Goal: Information Seeking & Learning: Learn about a topic

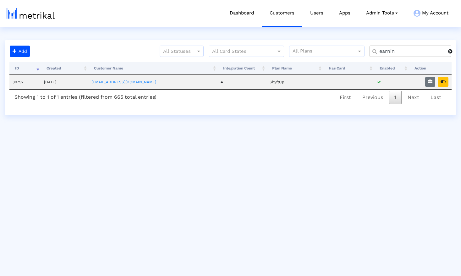
click at [450, 52] on span at bounding box center [450, 51] width 4 height 5
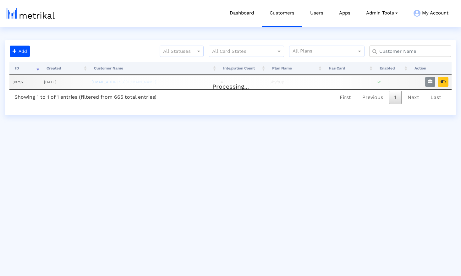
click at [408, 53] on input "text" at bounding box center [412, 51] width 74 height 7
type input "offerup"
click at [442, 83] on icon "button" at bounding box center [442, 81] width 5 height 4
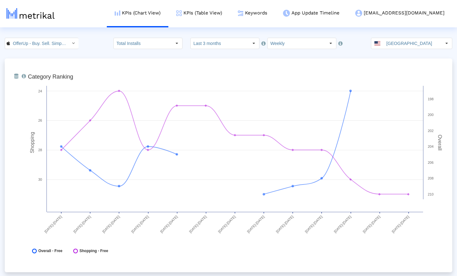
click at [91, 53] on crea-index "OfferUp - Buy. Sell. Simple. < 468996152 > Total Installs Select how far back f…" at bounding box center [228, 226] width 457 height 376
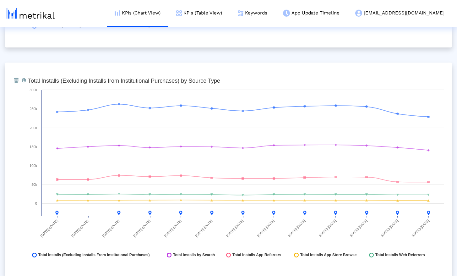
scroll to position [685, 0]
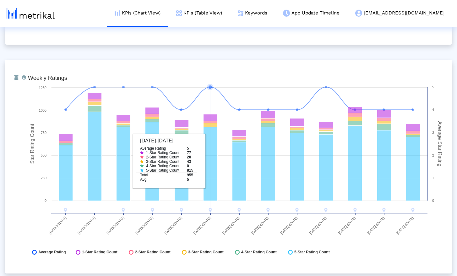
scroll to position [1594, 0]
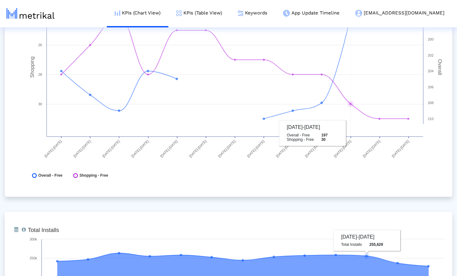
scroll to position [0, 0]
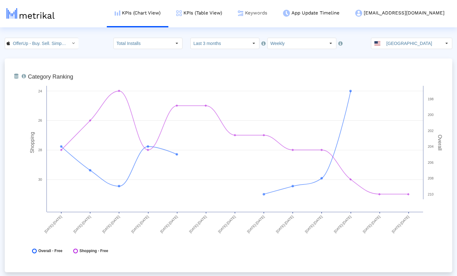
click at [275, 11] on link "Keywords" at bounding box center [252, 13] width 45 height 26
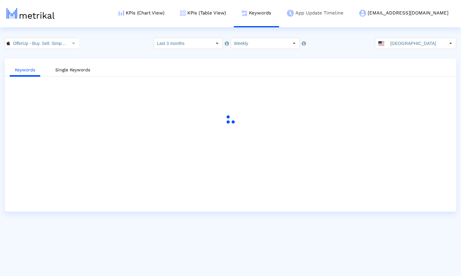
click at [347, 14] on link "App Update Timeline" at bounding box center [315, 13] width 72 height 26
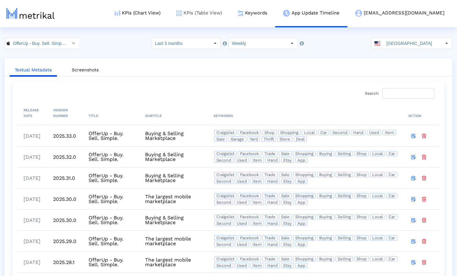
click at [229, 14] on link "KPIs (Table View)" at bounding box center [199, 13] width 62 height 26
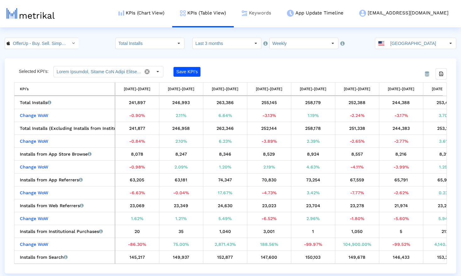
click at [279, 11] on link "Keywords" at bounding box center [256, 13] width 45 height 26
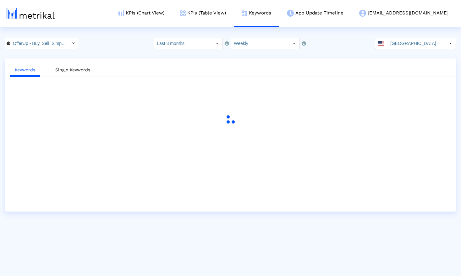
click at [100, 42] on div "OfferUp - Buy. Sell. Simple. < 468996152 > Select how far back from today you w…" at bounding box center [230, 43] width 461 height 11
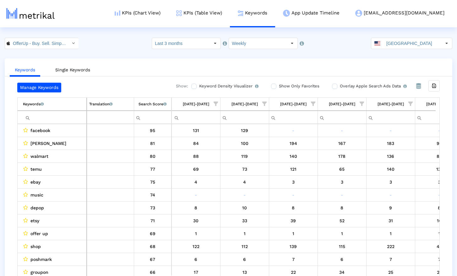
scroll to position [0, 369]
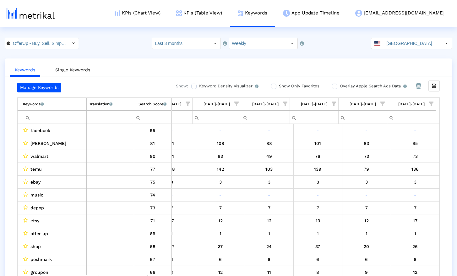
click at [47, 118] on input "Filter cell" at bounding box center [54, 117] width 63 height 10
paste input "ebay"
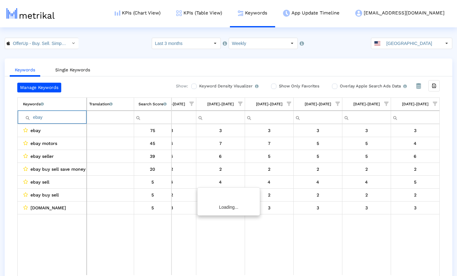
scroll to position [0, 365]
paste input "poshmark"
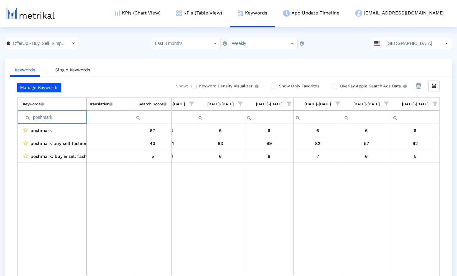
paste input "mercari"
paste input "craigslist"
paste input "marketplace"
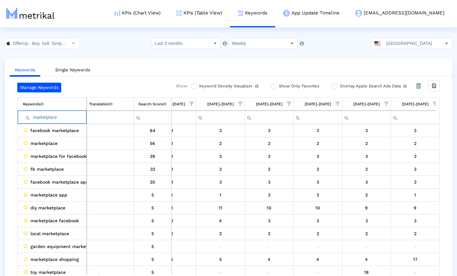
paste input "sell"
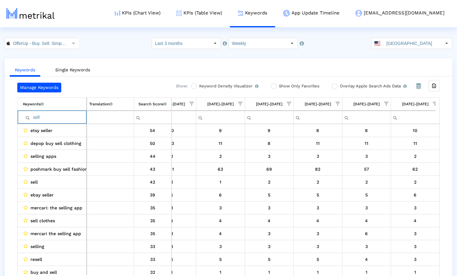
paste input "thredup"
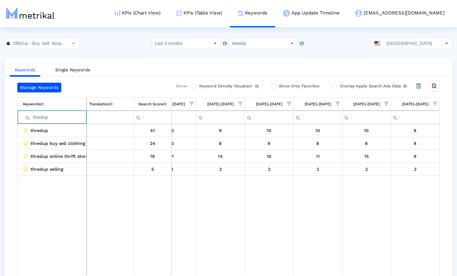
paste input "buy"
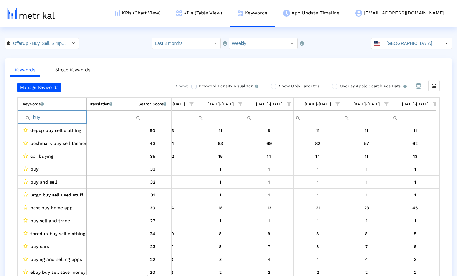
paste input "ing"
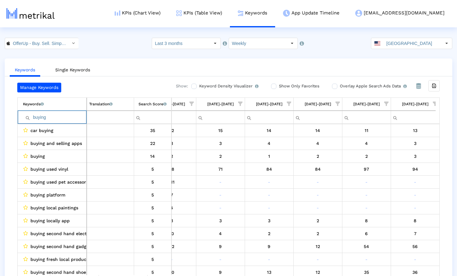
paste input "sell"
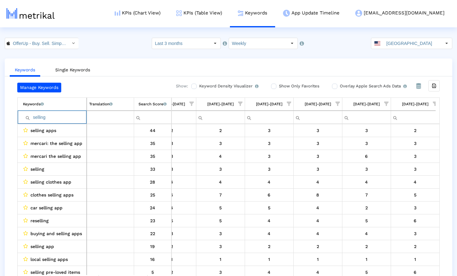
type input "selling"
click at [168, 11] on link "KPIs (Chart View)" at bounding box center [138, 13] width 62 height 26
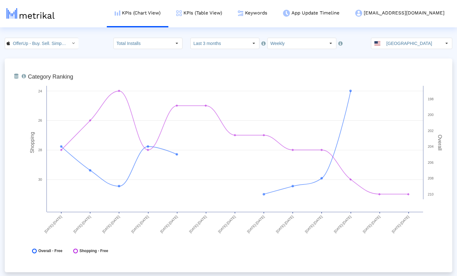
click at [92, 49] on div "OfferUp - Buy. Sell. Simple. < 468996152 > Total Installs Select how far back f…" at bounding box center [228, 43] width 457 height 11
click at [62, 44] on input "OfferUp - Buy. Sell. Simple. < 468996152 >" at bounding box center [38, 43] width 57 height 11
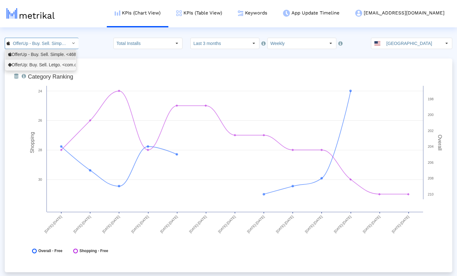
click at [52, 63] on div "OfferUp: Buy. Sell. Letgo. <com.offerup>" at bounding box center [40, 65] width 65 height 6
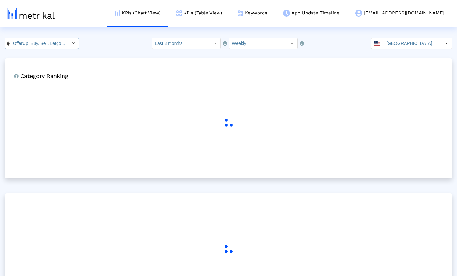
scroll to position [0, 32]
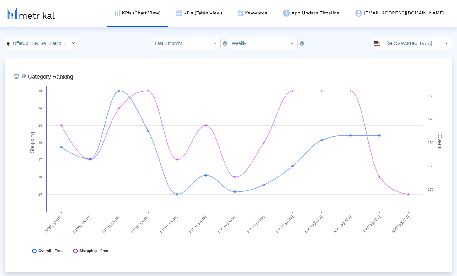
click at [101, 56] on crea-index "OfferUp: Buy. Sell. Letgo. < com.offerup > Pull down to refresh... Release to r…" at bounding box center [228, 226] width 457 height 376
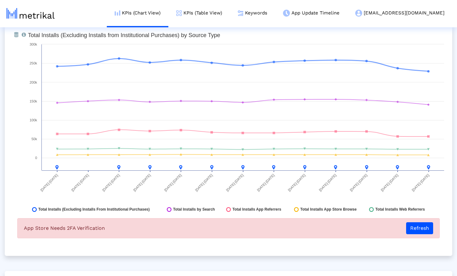
scroll to position [760, 0]
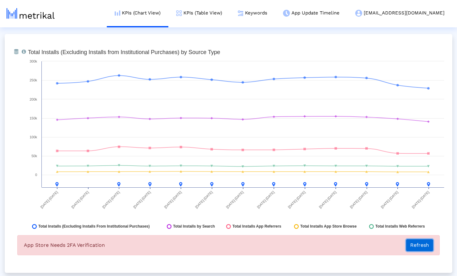
click at [424, 244] on button "Refresh" at bounding box center [419, 245] width 27 height 12
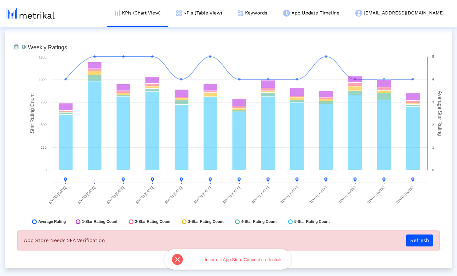
scroll to position [1788, 0]
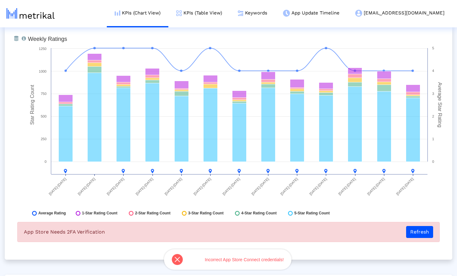
click at [354, 251] on div "From Database Total number of weekly/monthly ratings the app receives with a br…" at bounding box center [228, 140] width 447 height 239
click at [421, 233] on button "Refresh" at bounding box center [419, 232] width 27 height 12
click at [348, 255] on div "From Database Total number of weekly/monthly ratings the app receives with a br…" at bounding box center [228, 140] width 447 height 239
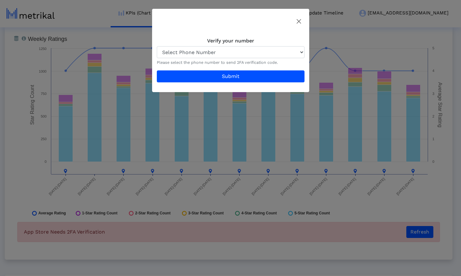
click at [298, 21] on img "Close" at bounding box center [298, 21] width 4 height 4
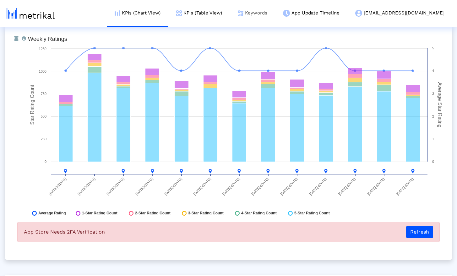
click at [275, 15] on link "Keywords" at bounding box center [252, 13] width 45 height 26
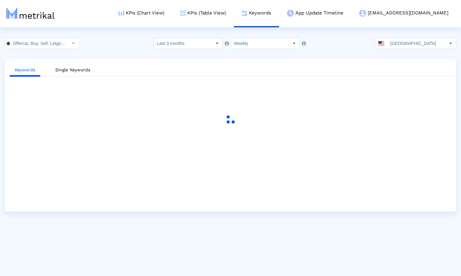
click at [111, 43] on div "OfferUp: Buy. Sell. Letgo. < com.offerup > Select how far back from today you w…" at bounding box center [230, 43] width 461 height 11
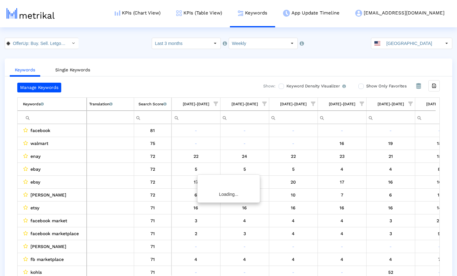
scroll to position [0, 369]
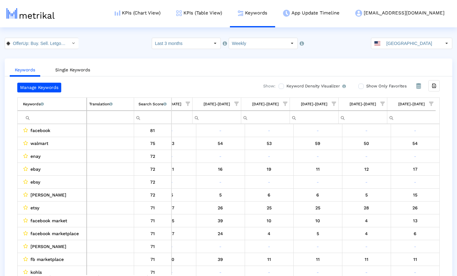
click at [50, 119] on input "Filter cell" at bounding box center [54, 117] width 63 height 10
paste input "ebay"
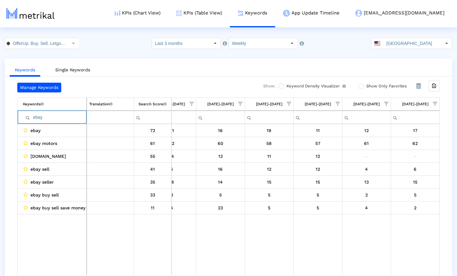
paste input "poshmark"
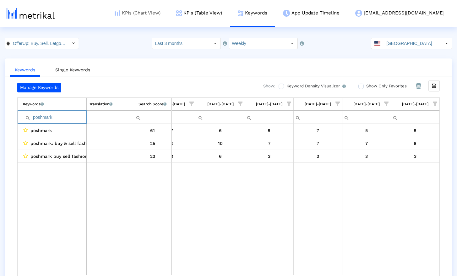
paste input "mercari"
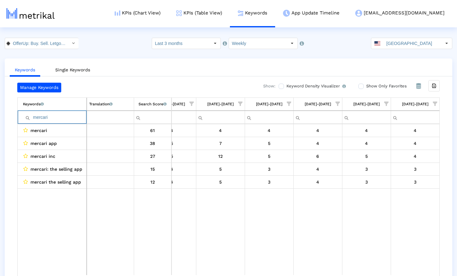
paste input "craigslist"
paste input "marketplace"
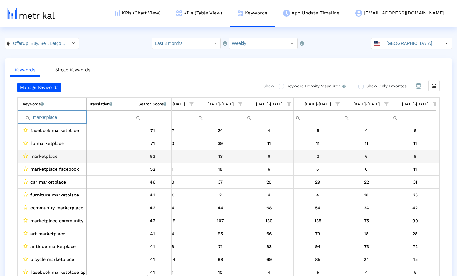
scroll to position [0, 369]
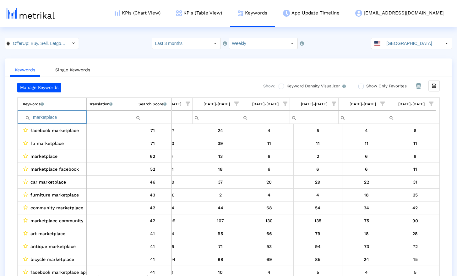
paste input "letgo"
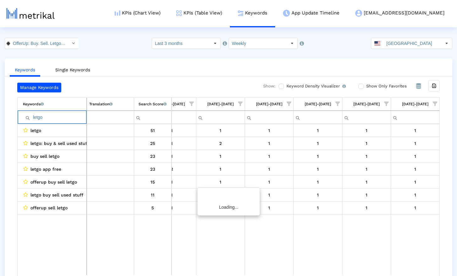
scroll to position [0, 365]
paste input "sell"
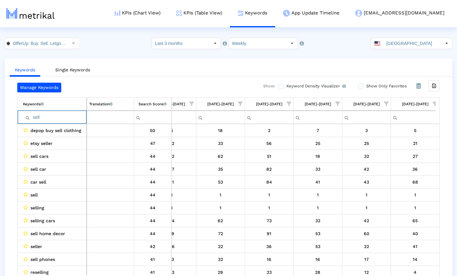
paste input "thredup"
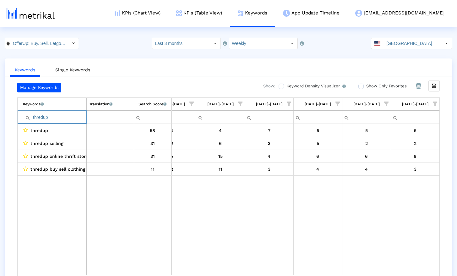
paste input "buy"
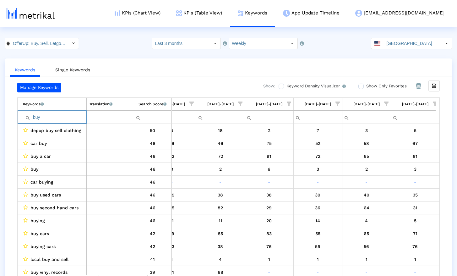
type input "buy"
click at [106, 30] on html "KPIs (Chart View) KPIs (Table View) Keywords App Update Timeline offerup@shyftu…" at bounding box center [228, 144] width 457 height 288
click at [336, 12] on link "App Update Timeline" at bounding box center [311, 13] width 72 height 26
